Goal: Transaction & Acquisition: Purchase product/service

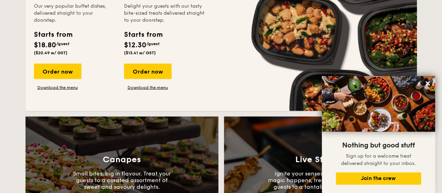
scroll to position [594, 0]
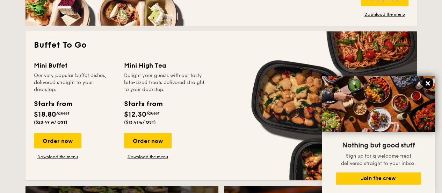
click at [431, 83] on button at bounding box center [427, 83] width 11 height 11
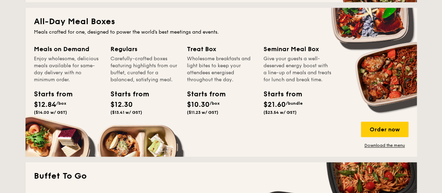
scroll to position [455, 0]
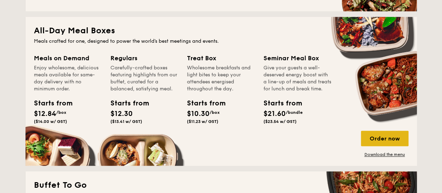
click at [392, 137] on div "Order now" at bounding box center [385, 137] width 48 height 15
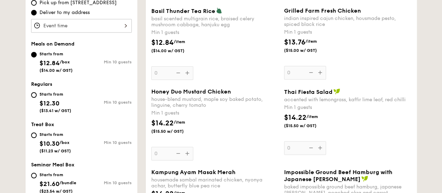
scroll to position [224, 0]
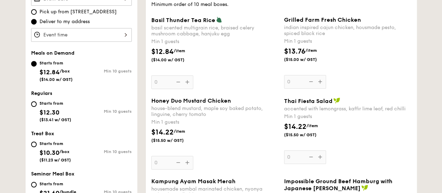
click at [38, 102] on div "Starts from $12.30 ($13.41 w/ GST)" at bounding box center [56, 110] width 50 height 23
click at [37, 102] on input "Starts from $12.30 ($13.41 w/ GST) Min 10 guests" at bounding box center [34, 104] width 6 height 6
radio input "true"
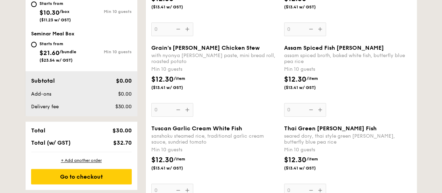
scroll to position [259, 0]
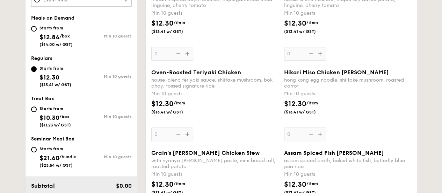
click at [47, 34] on span "$12.84" at bounding box center [50, 37] width 20 height 8
click at [37, 31] on input "Starts from $12.84 /box ($14.00 w/ GST) Min 10 guests" at bounding box center [34, 29] width 6 height 6
radio input "true"
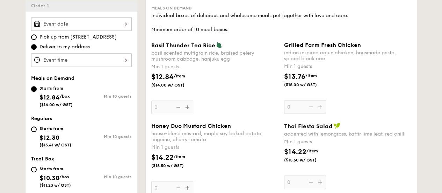
scroll to position [192, 0]
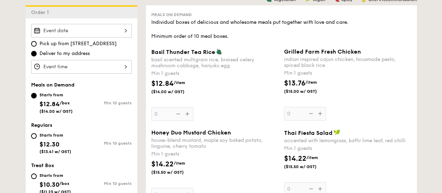
click at [41, 140] on span "$12.30" at bounding box center [50, 144] width 20 height 8
click at [37, 138] on input "Starts from $12.30 ($13.41 w/ GST) Min 10 guests" at bounding box center [34, 136] width 6 height 6
radio input "true"
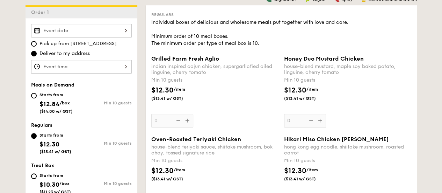
click at [43, 88] on div "Meals on Demand Starts from $12.84 /box ($14.00 w/ GST) Min 10 guests" at bounding box center [81, 101] width 101 height 39
click at [30, 96] on div "Starts from $12.84 /box ($14.00 w/ GST) Min 10 guests" at bounding box center [81, 104] width 106 height 27
click at [46, 97] on div "Starts from $12.84 /box ($14.00 w/ GST)" at bounding box center [56, 102] width 33 height 23
click at [37, 97] on input "Starts from $12.84 /box ($14.00 w/ GST) Min 10 guests" at bounding box center [34, 96] width 6 height 6
radio input "true"
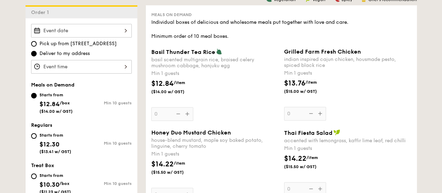
click at [40, 136] on div "Starts from" at bounding box center [56, 135] width 32 height 6
click at [37, 136] on input "Starts from $12.30 ($13.41 w/ GST) Min 10 guests" at bounding box center [34, 136] width 6 height 6
radio input "true"
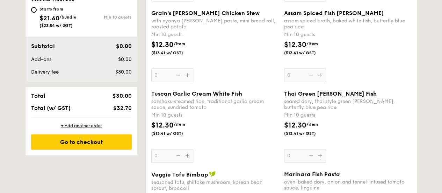
scroll to position [450, 0]
